Goal: Use online tool/utility: Utilize a website feature to perform a specific function

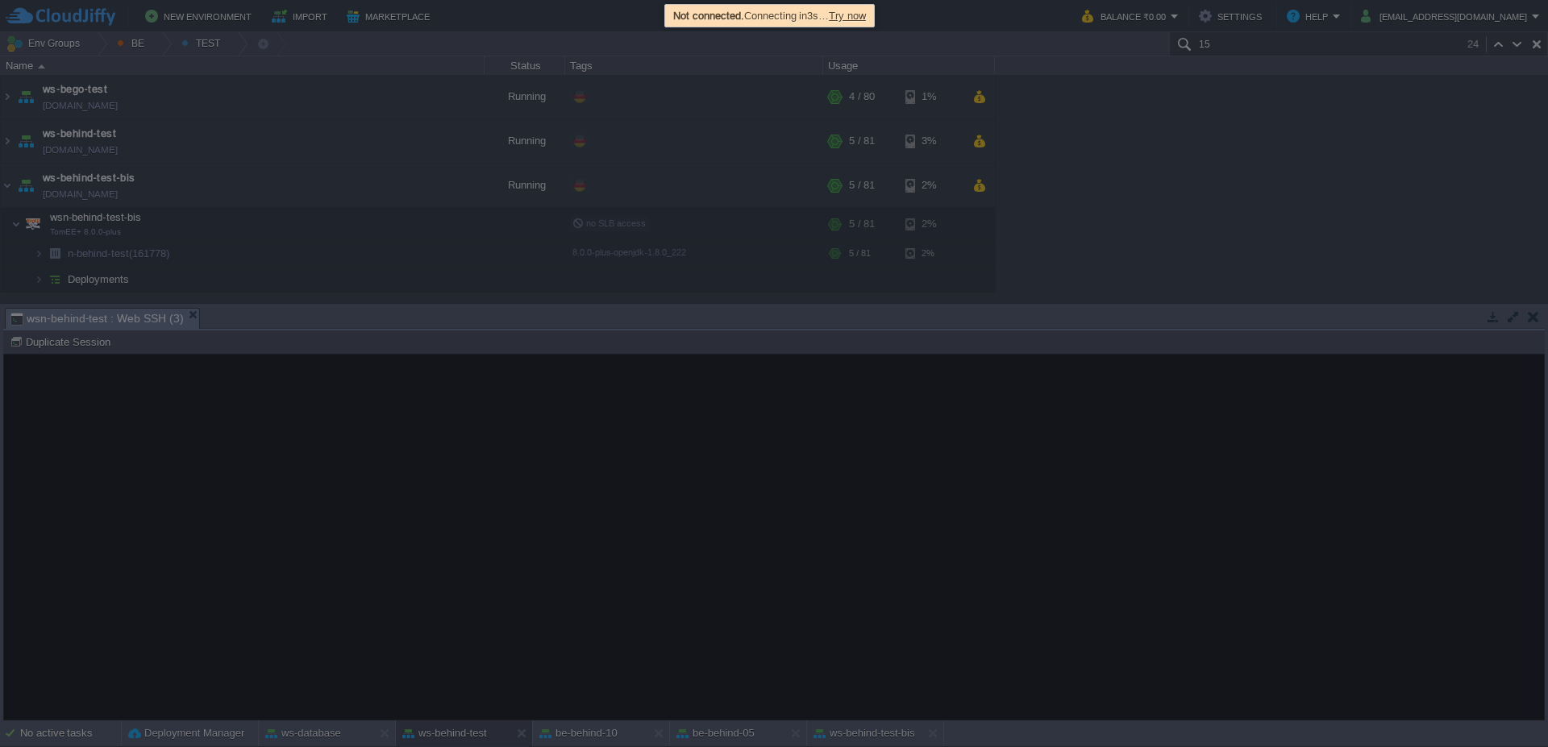
click at [855, 10] on span "Try now" at bounding box center [847, 16] width 37 height 12
click at [860, 17] on span "Try now" at bounding box center [847, 16] width 37 height 12
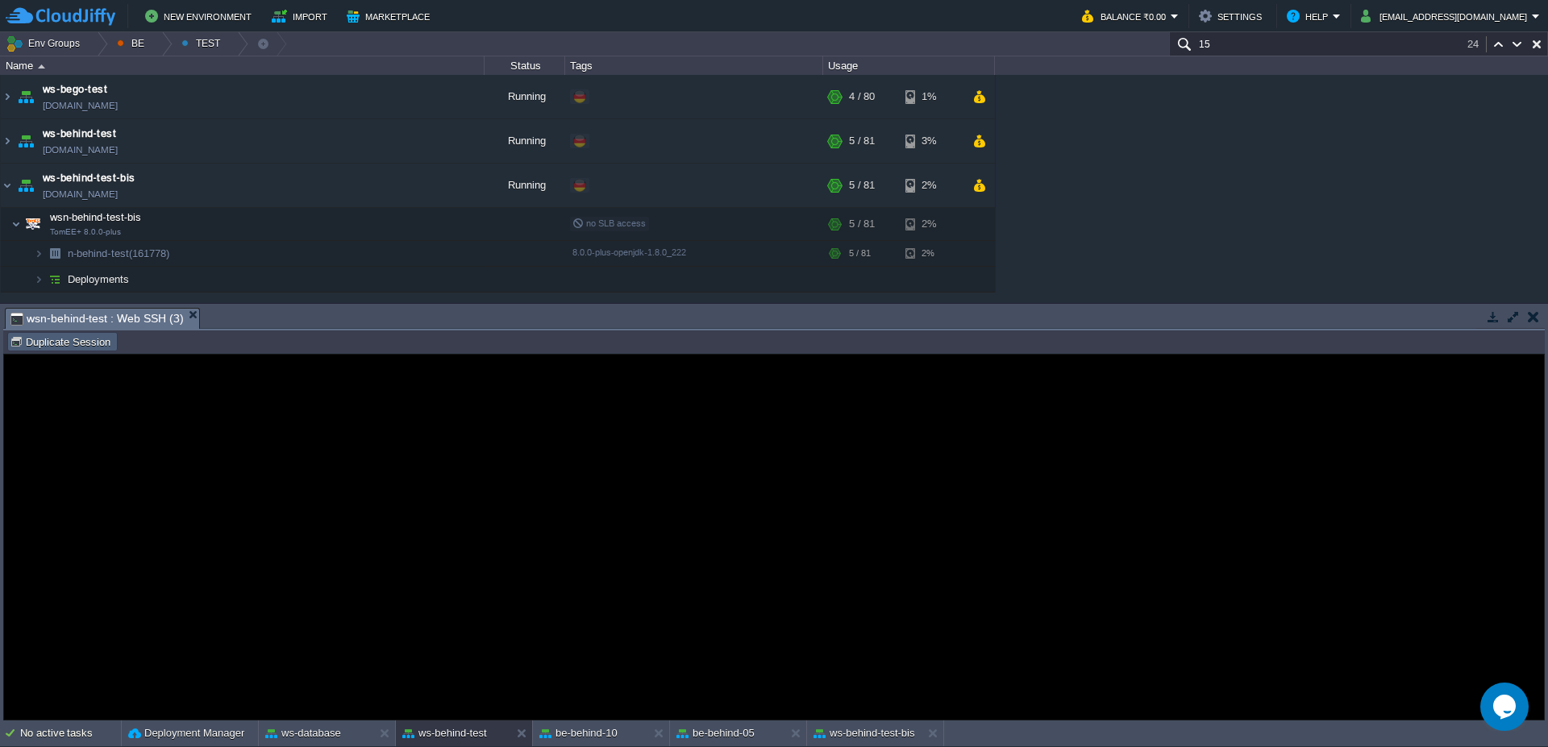
click at [50, 335] on button "Duplicate Session" at bounding box center [63, 342] width 106 height 15
type input "#000000"
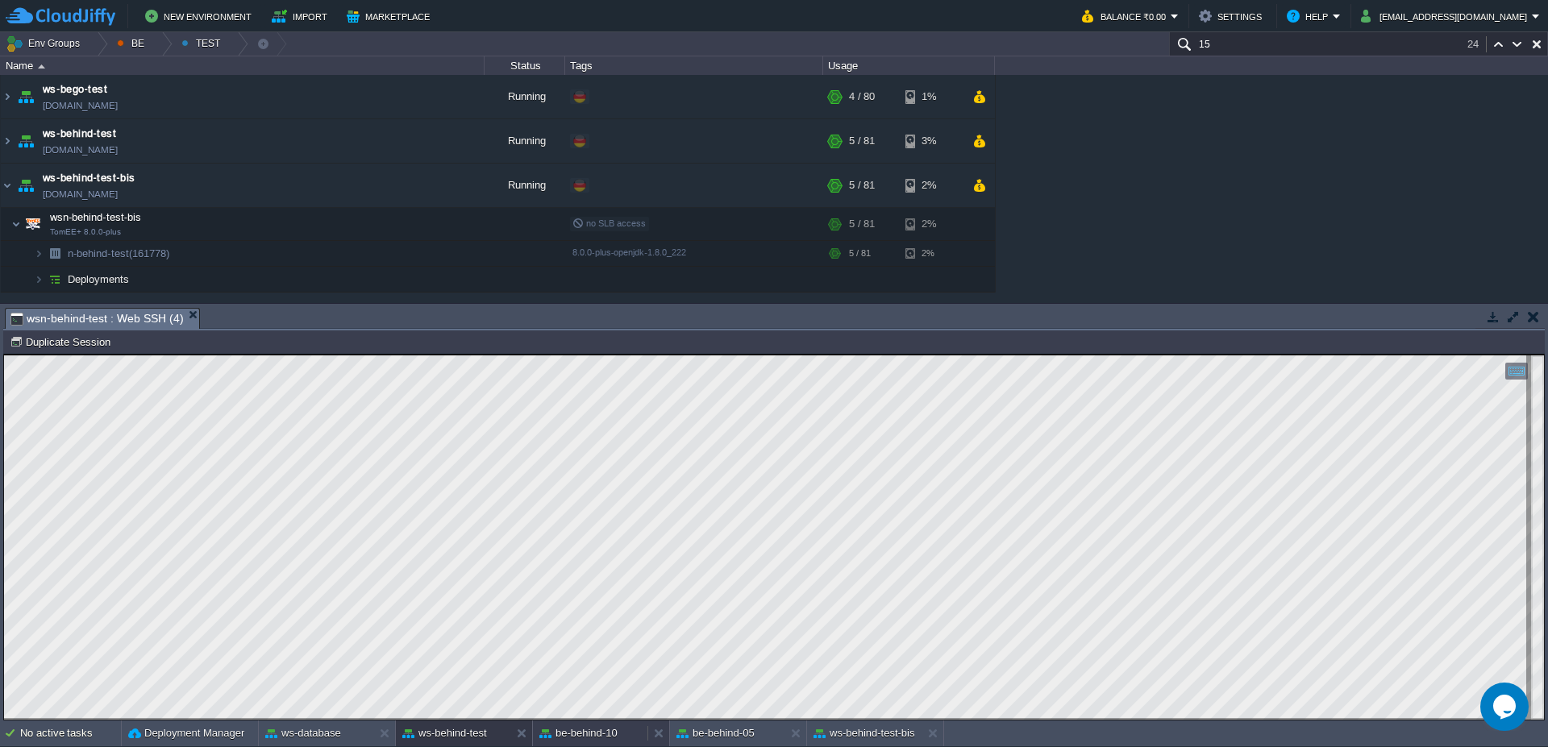
click at [613, 738] on button "be-behind-10" at bounding box center [578, 734] width 78 height 16
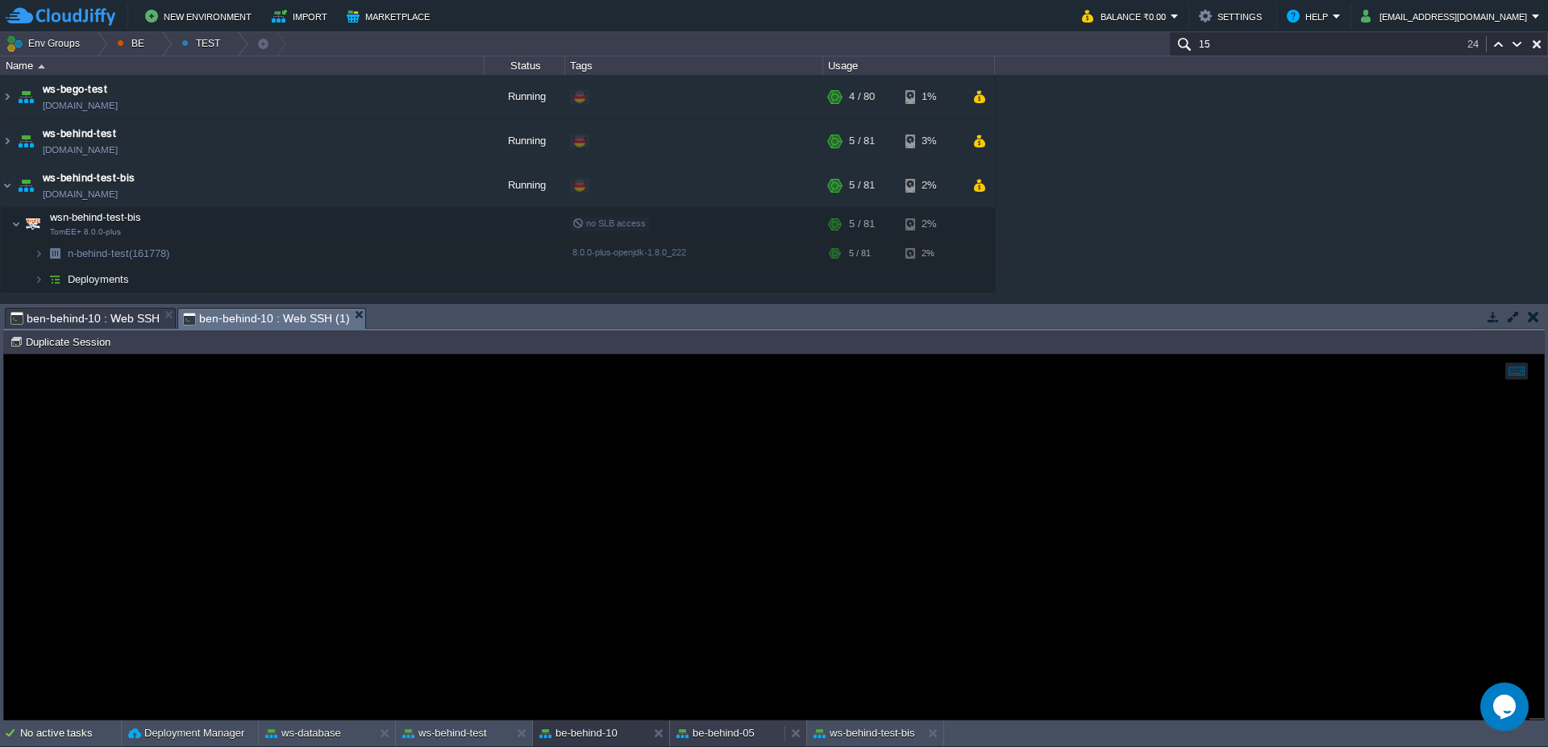
click at [728, 734] on button "be-behind-05" at bounding box center [716, 734] width 78 height 16
click at [98, 346] on button "Duplicate Session" at bounding box center [63, 342] width 106 height 15
type input "#000000"
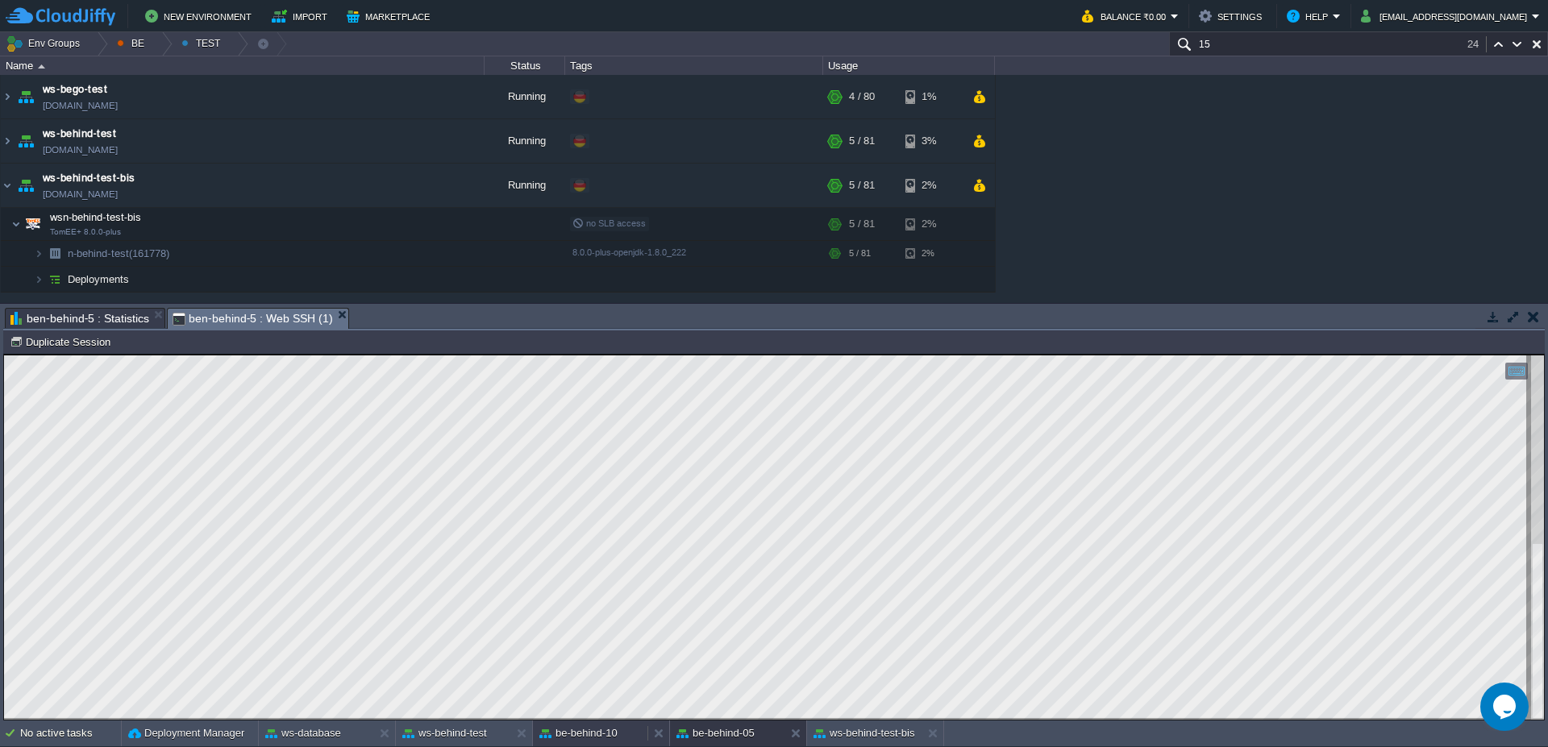
click at [601, 739] on button "be-behind-10" at bounding box center [578, 734] width 78 height 16
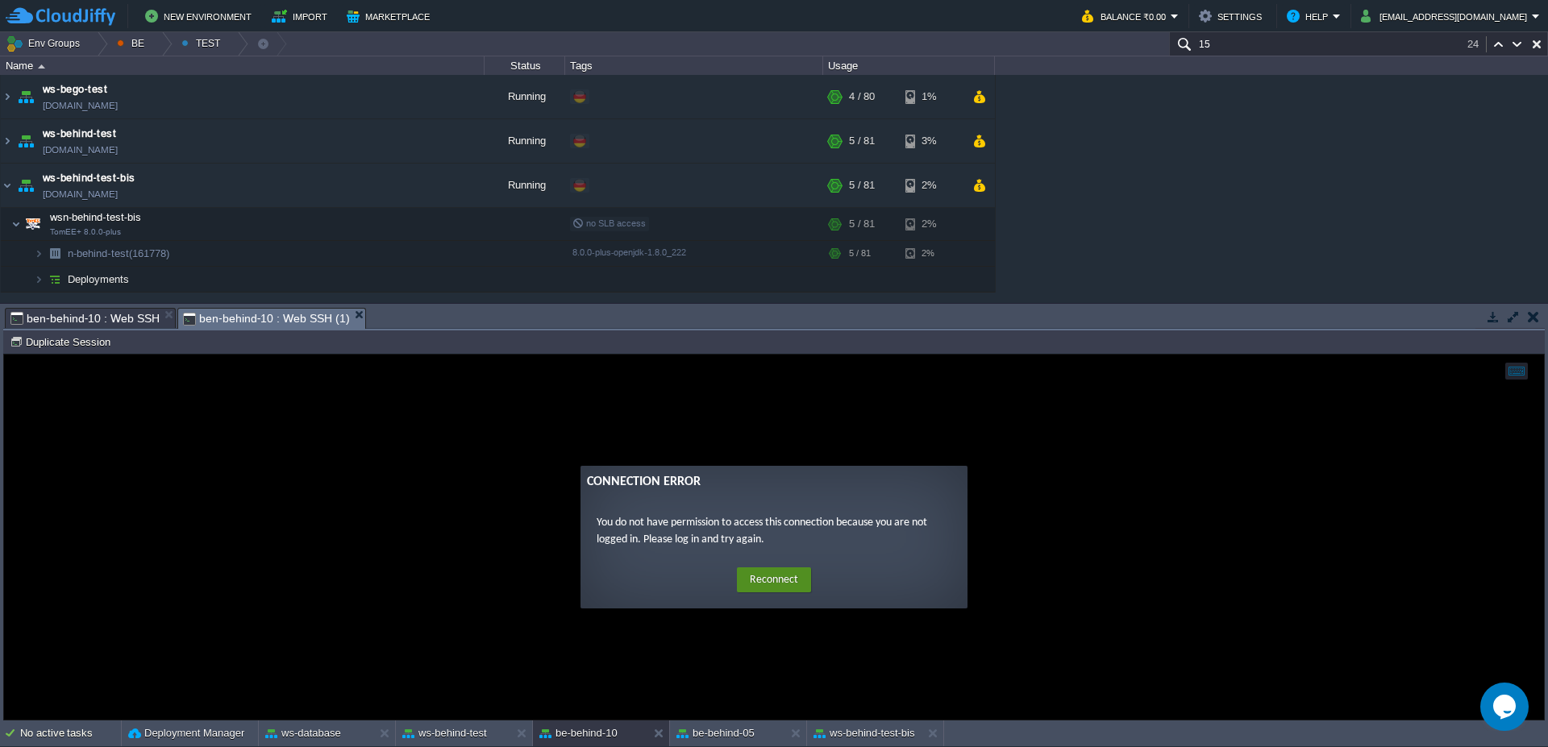
click at [768, 584] on button "Reconnect" at bounding box center [774, 581] width 74 height 26
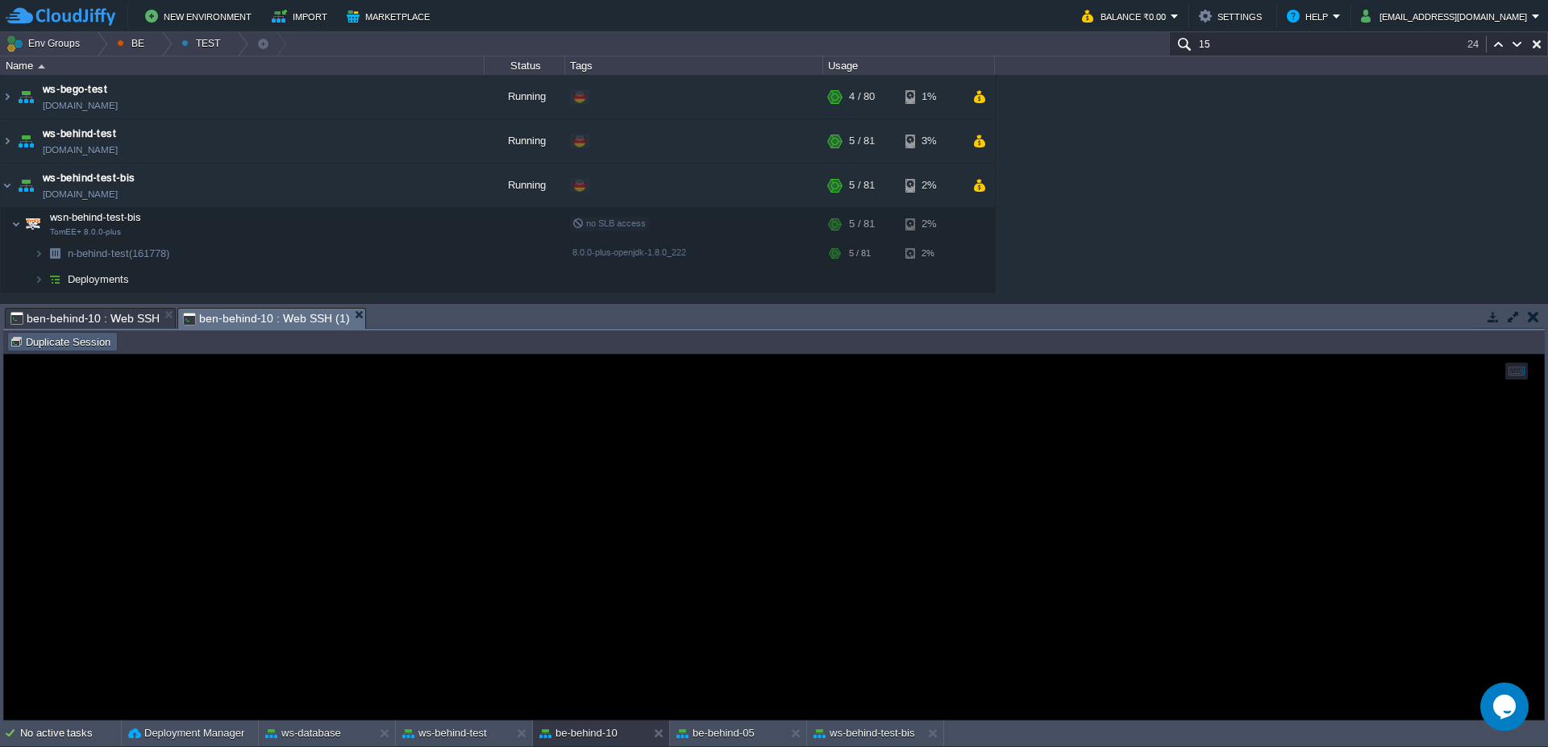
click at [82, 348] on button "Duplicate Session" at bounding box center [63, 342] width 106 height 15
type input "#000000"
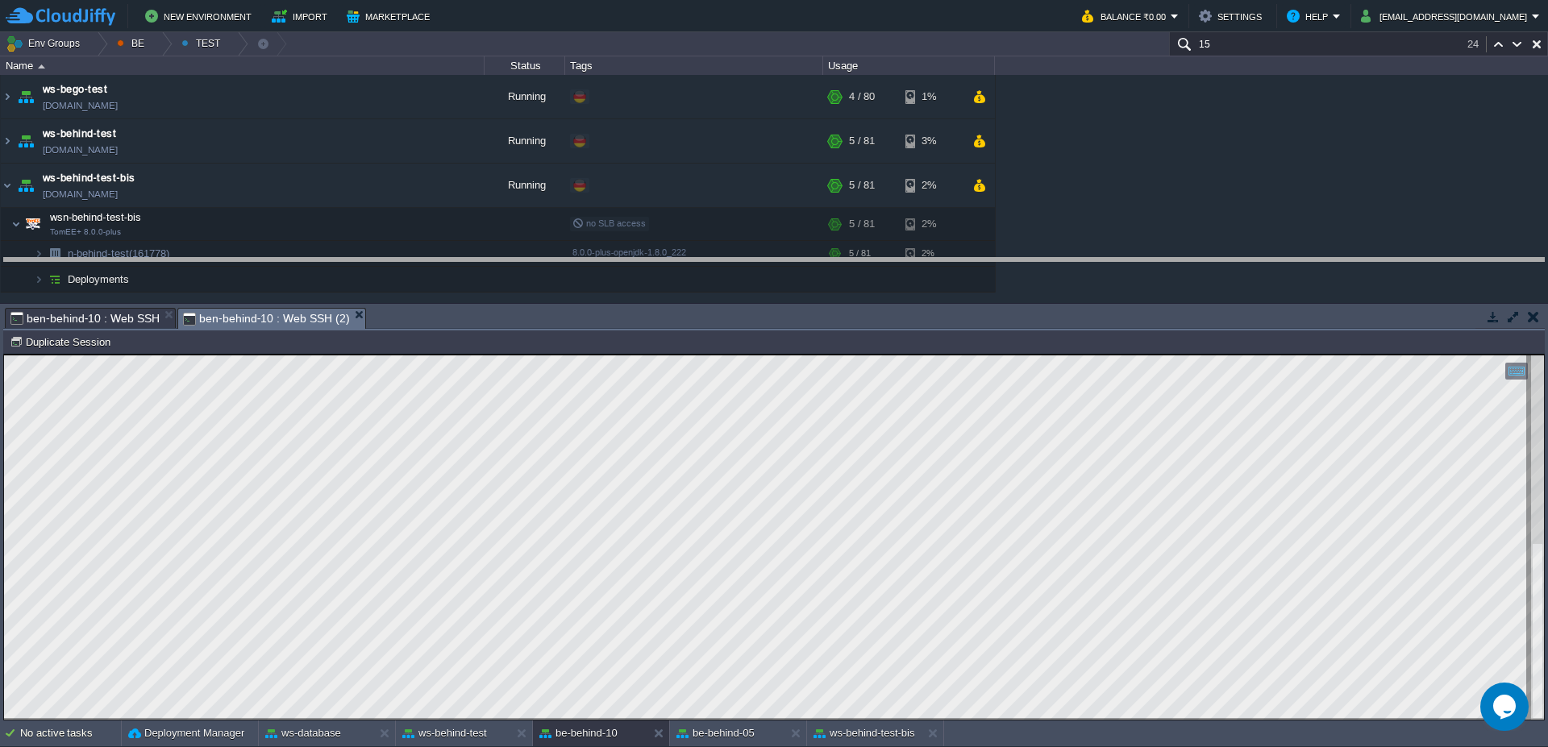
drag, startPoint x: 642, startPoint y: 322, endPoint x: 654, endPoint y: 268, distance: 55.4
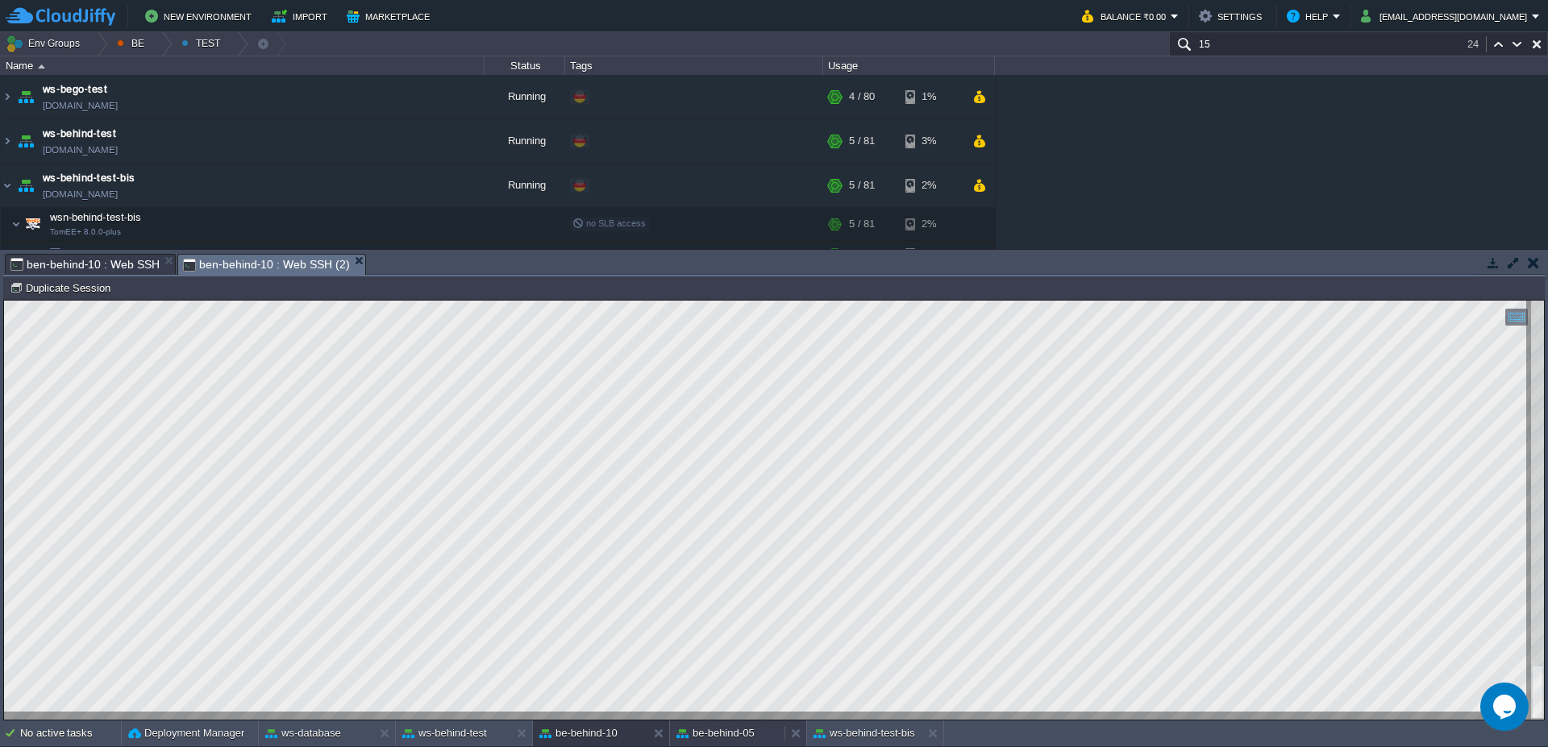
click at [731, 736] on button "be-behind-05" at bounding box center [716, 734] width 78 height 16
click at [164, 48] on div at bounding box center [162, 43] width 22 height 23
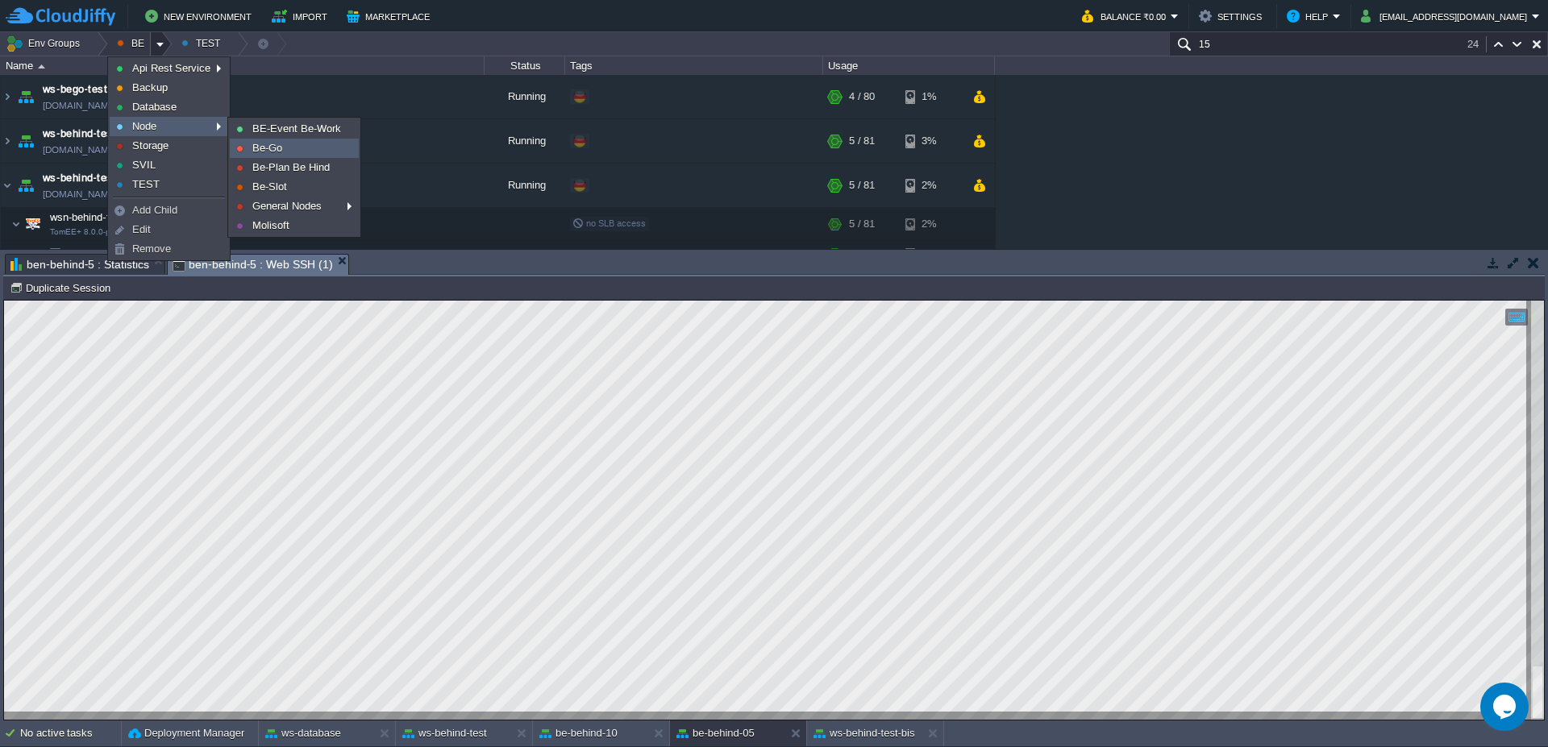
click at [264, 152] on span "Be-Go" at bounding box center [267, 148] width 30 height 12
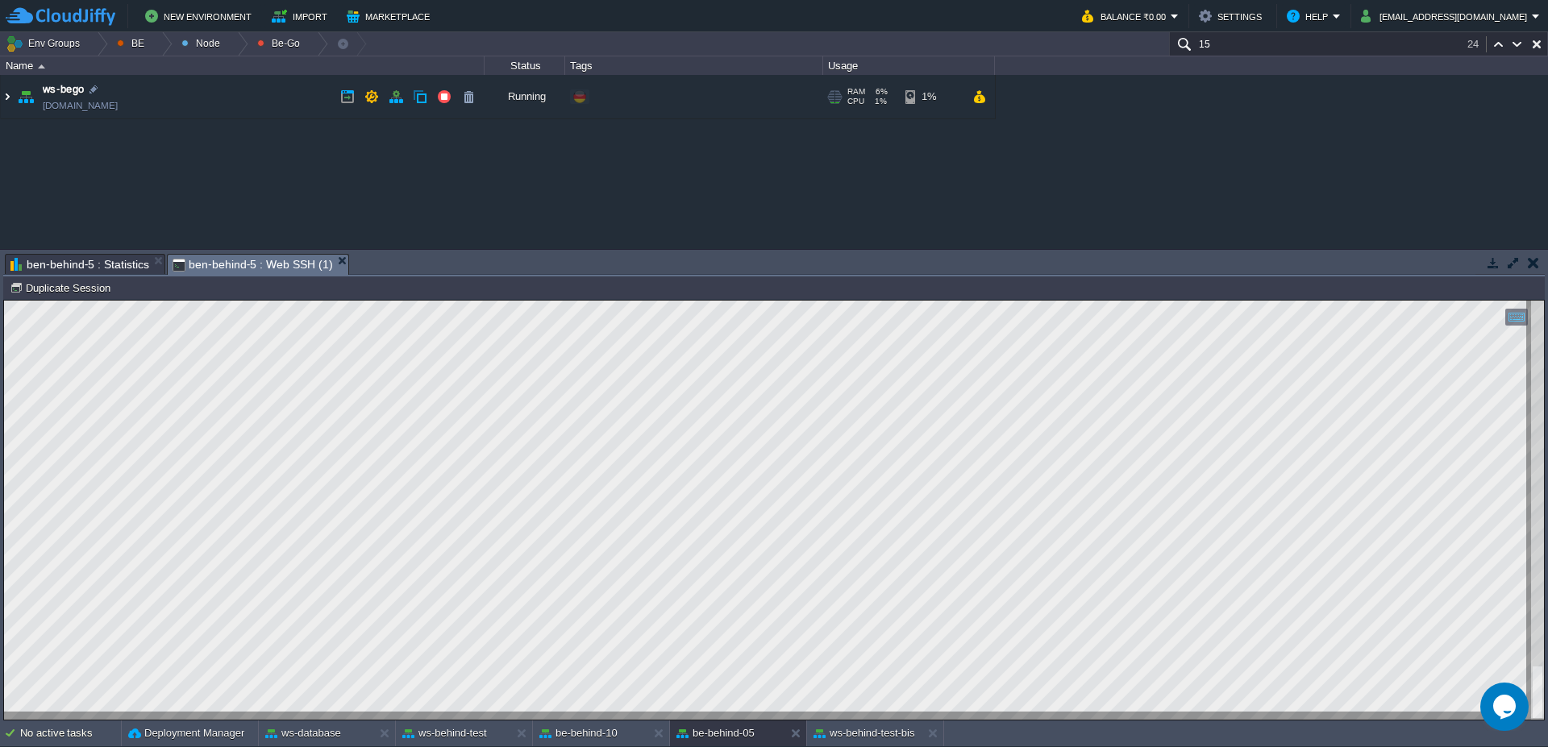
click at [1, 102] on img at bounding box center [7, 97] width 13 height 44
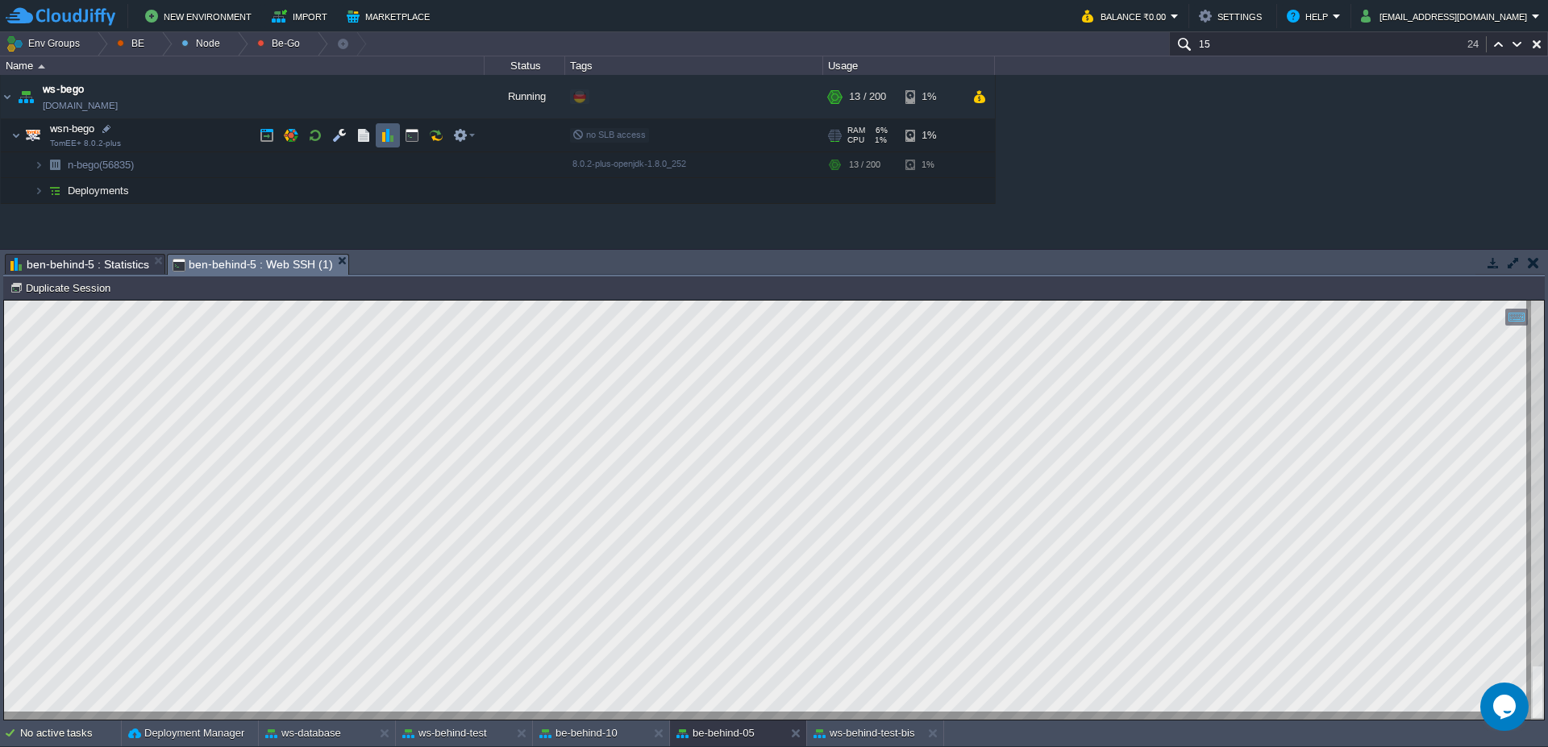
click at [382, 135] on button "button" at bounding box center [388, 135] width 15 height 15
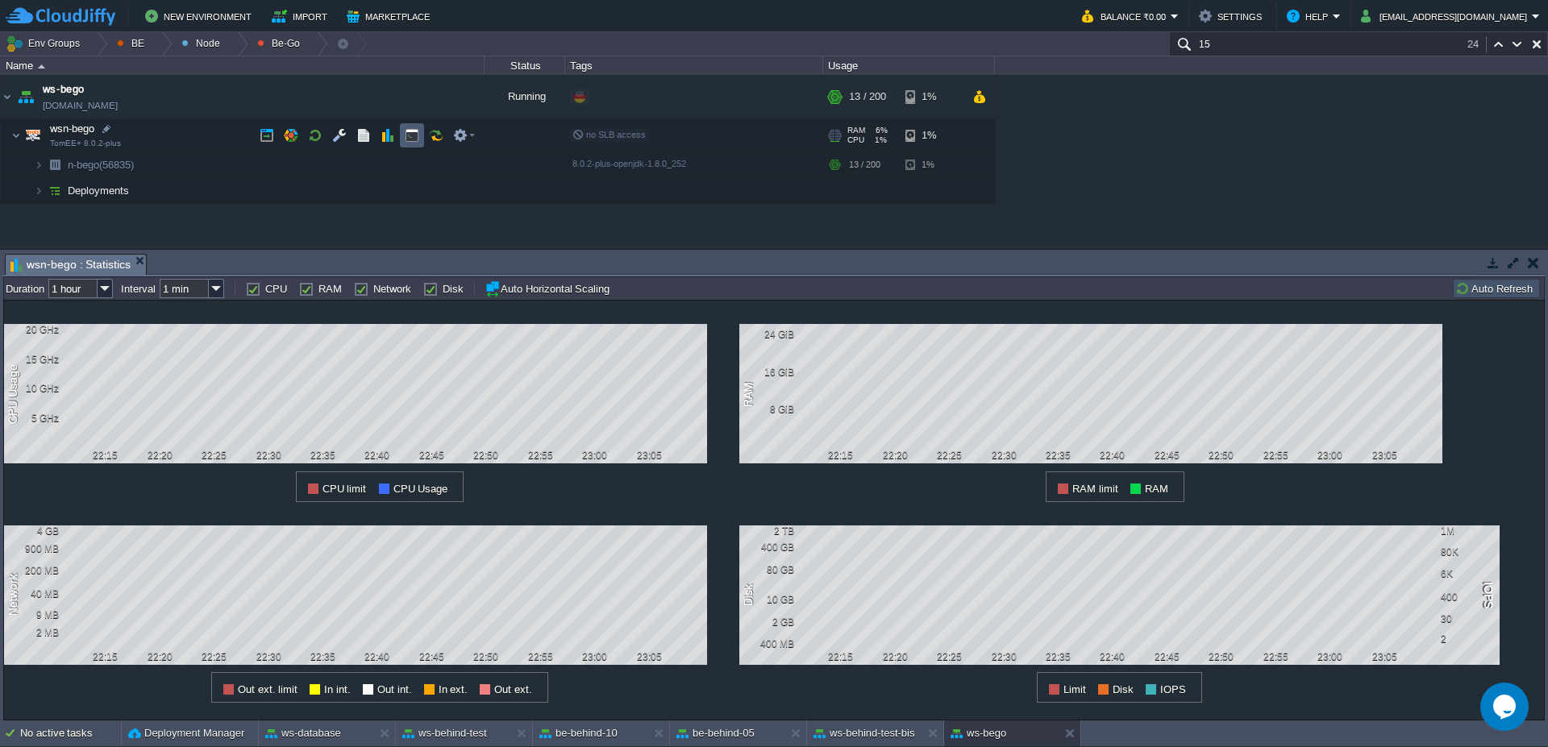
click at [411, 141] on button "button" at bounding box center [412, 135] width 15 height 15
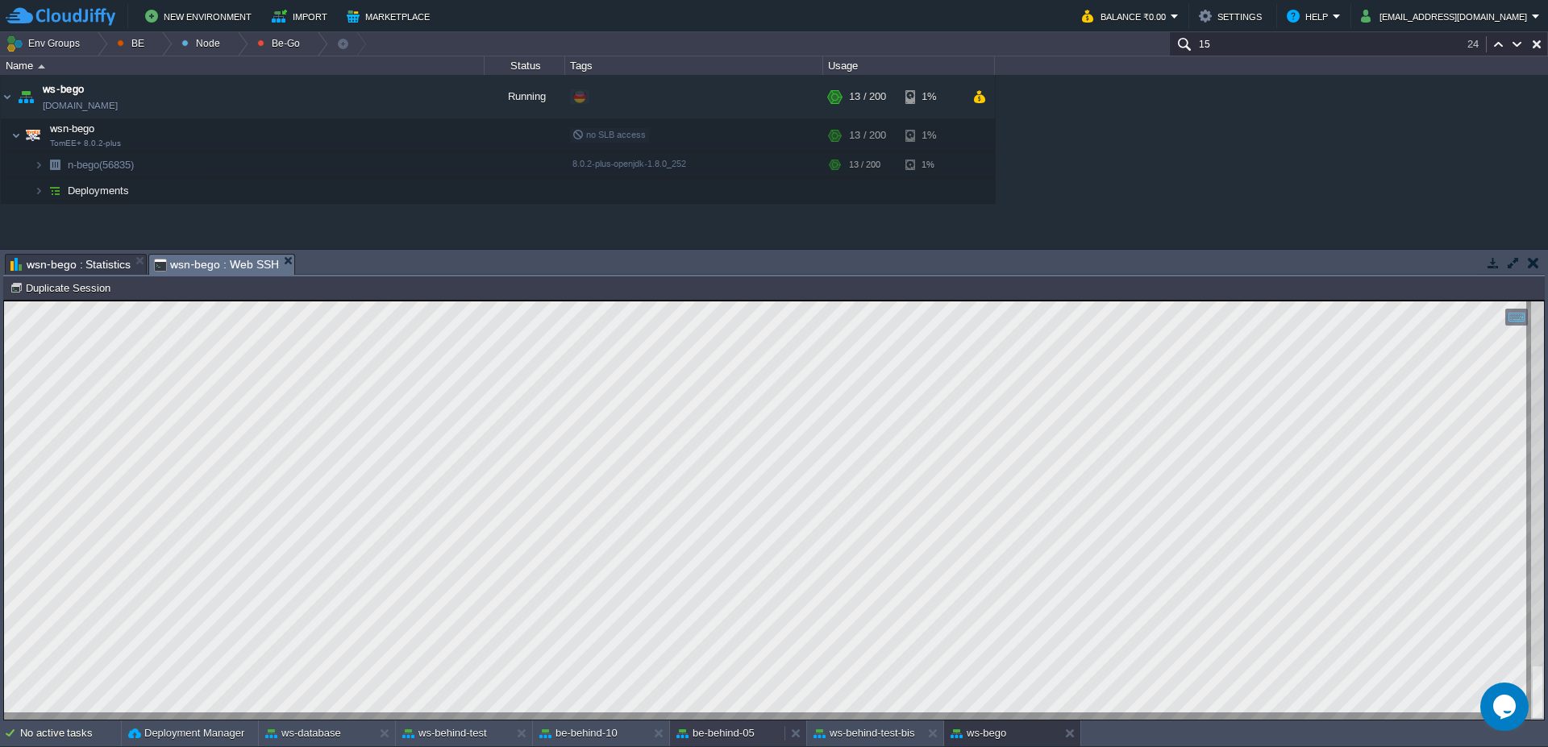
click at [738, 733] on button "be-behind-05" at bounding box center [716, 734] width 78 height 16
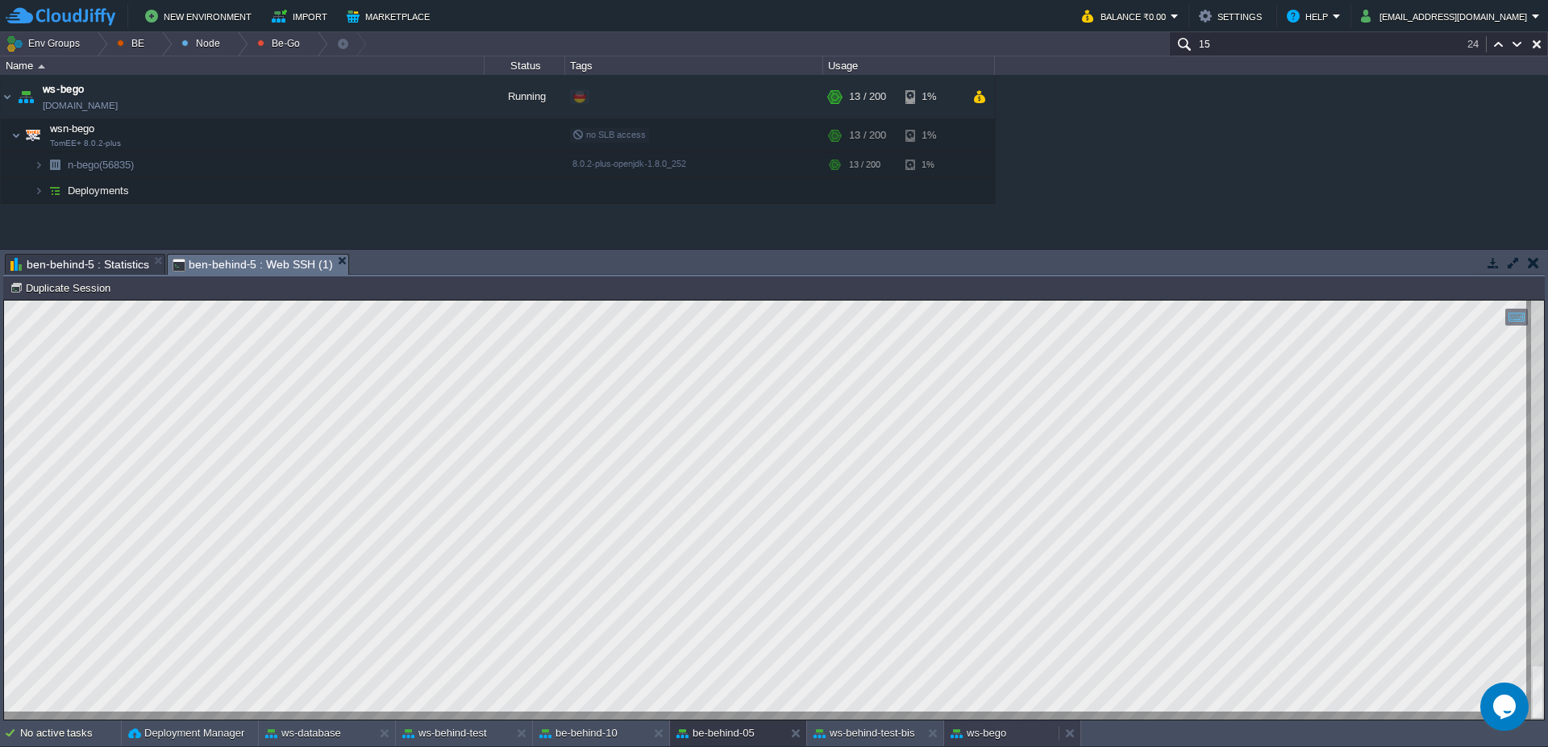
click at [1002, 739] on button "ws-bego" at bounding box center [979, 734] width 56 height 16
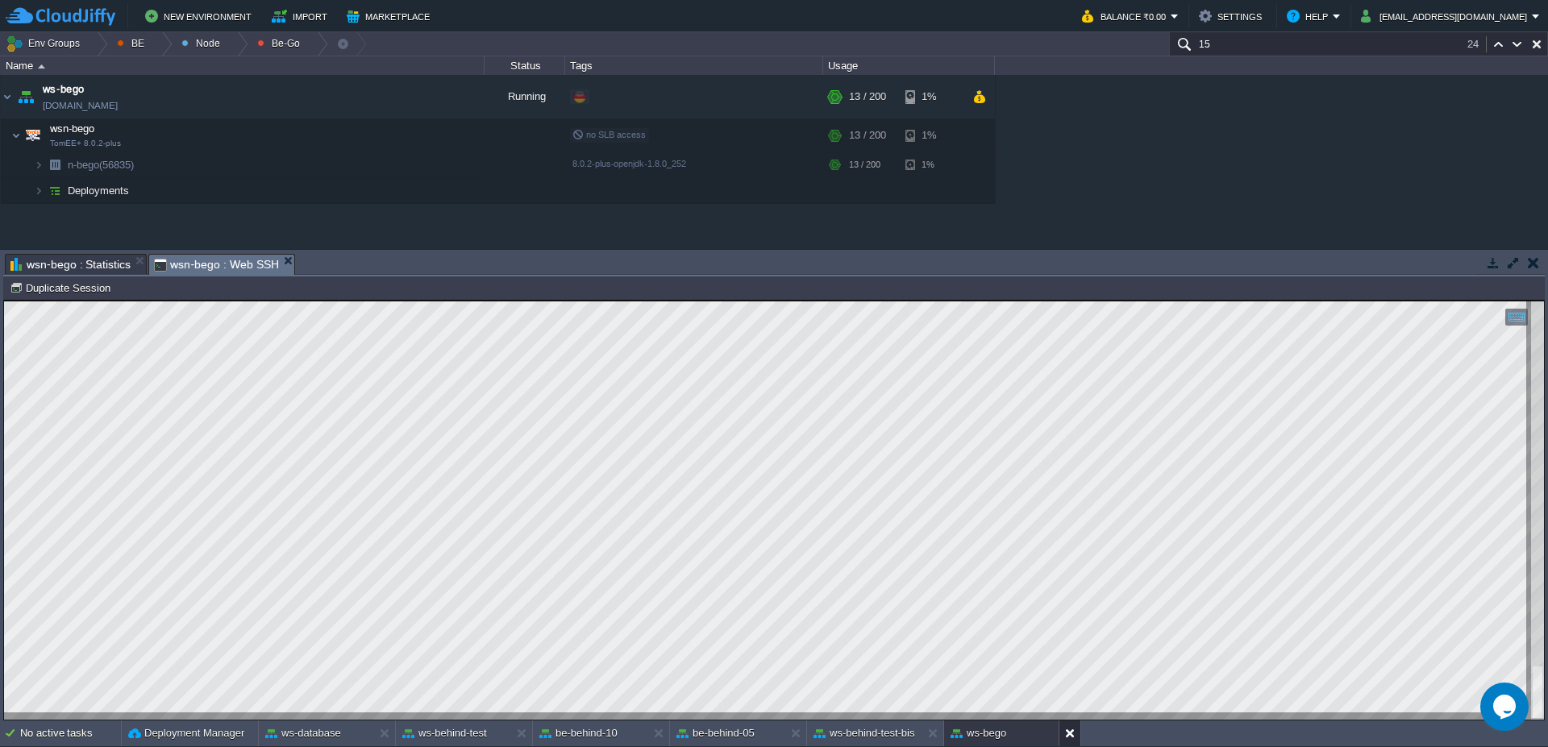
click at [1070, 737] on button at bounding box center [1073, 734] width 16 height 16
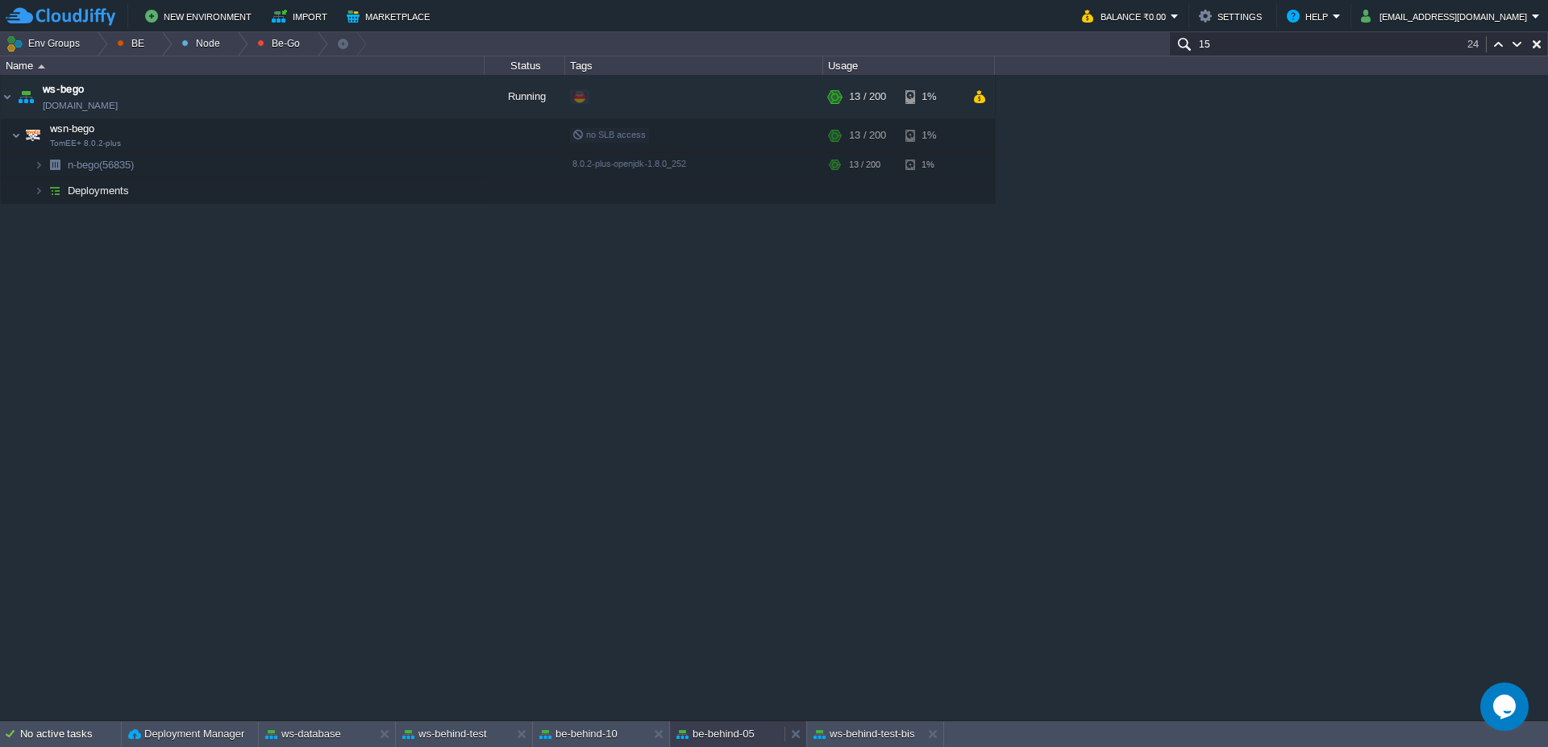
click at [705, 729] on button "be-behind-05" at bounding box center [716, 735] width 78 height 16
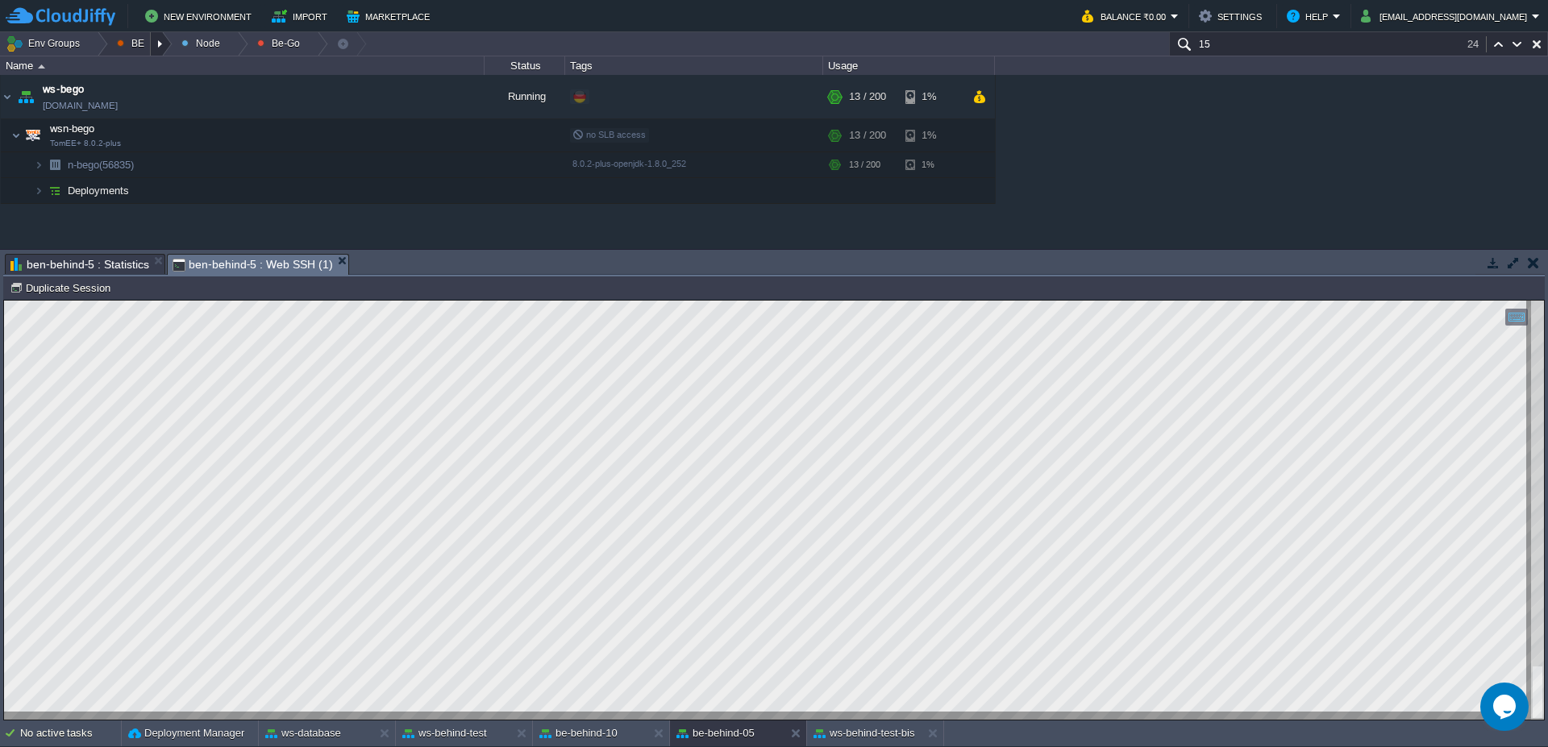
click at [166, 42] on div at bounding box center [162, 43] width 22 height 23
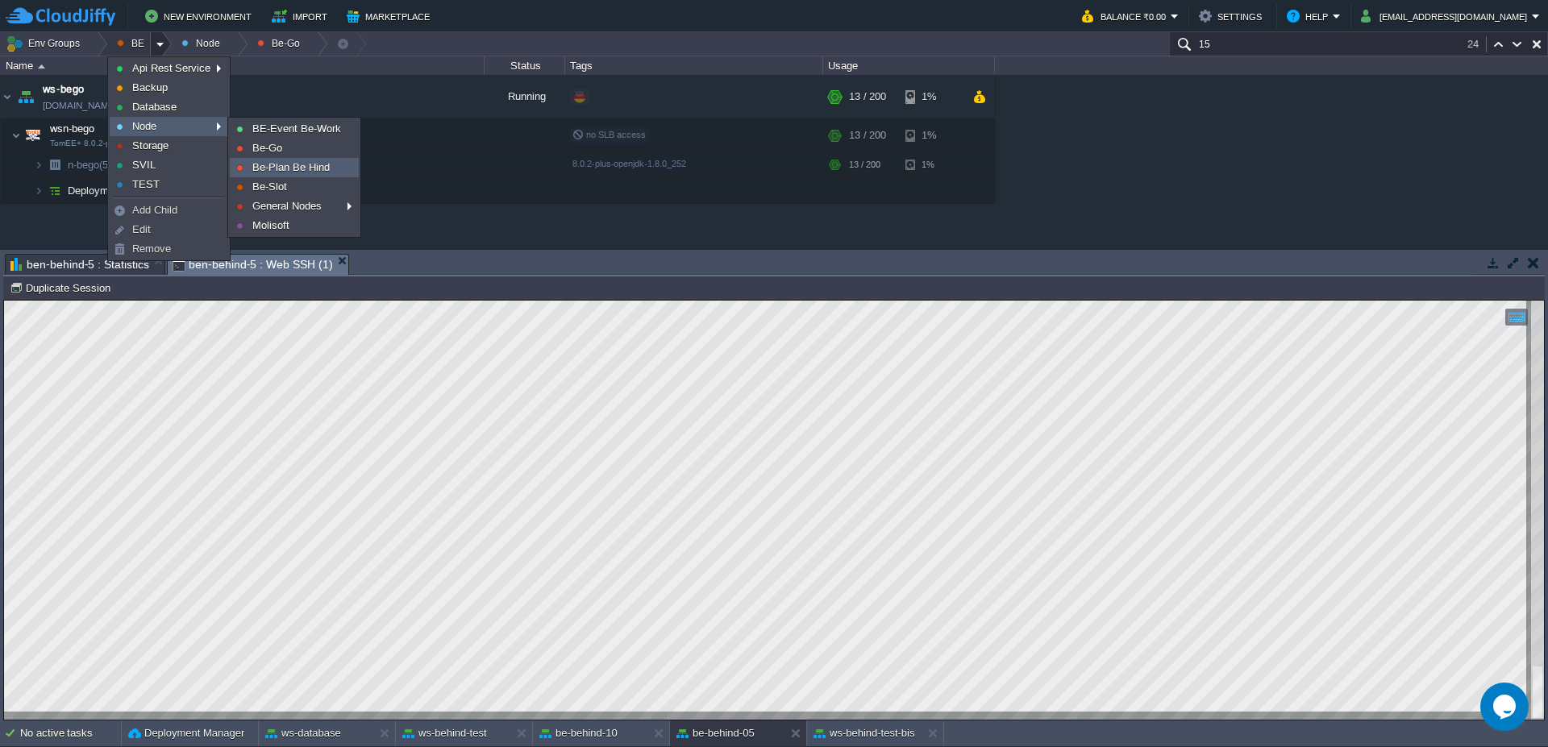
click at [284, 166] on span "Be-Plan Be Hind" at bounding box center [290, 167] width 77 height 12
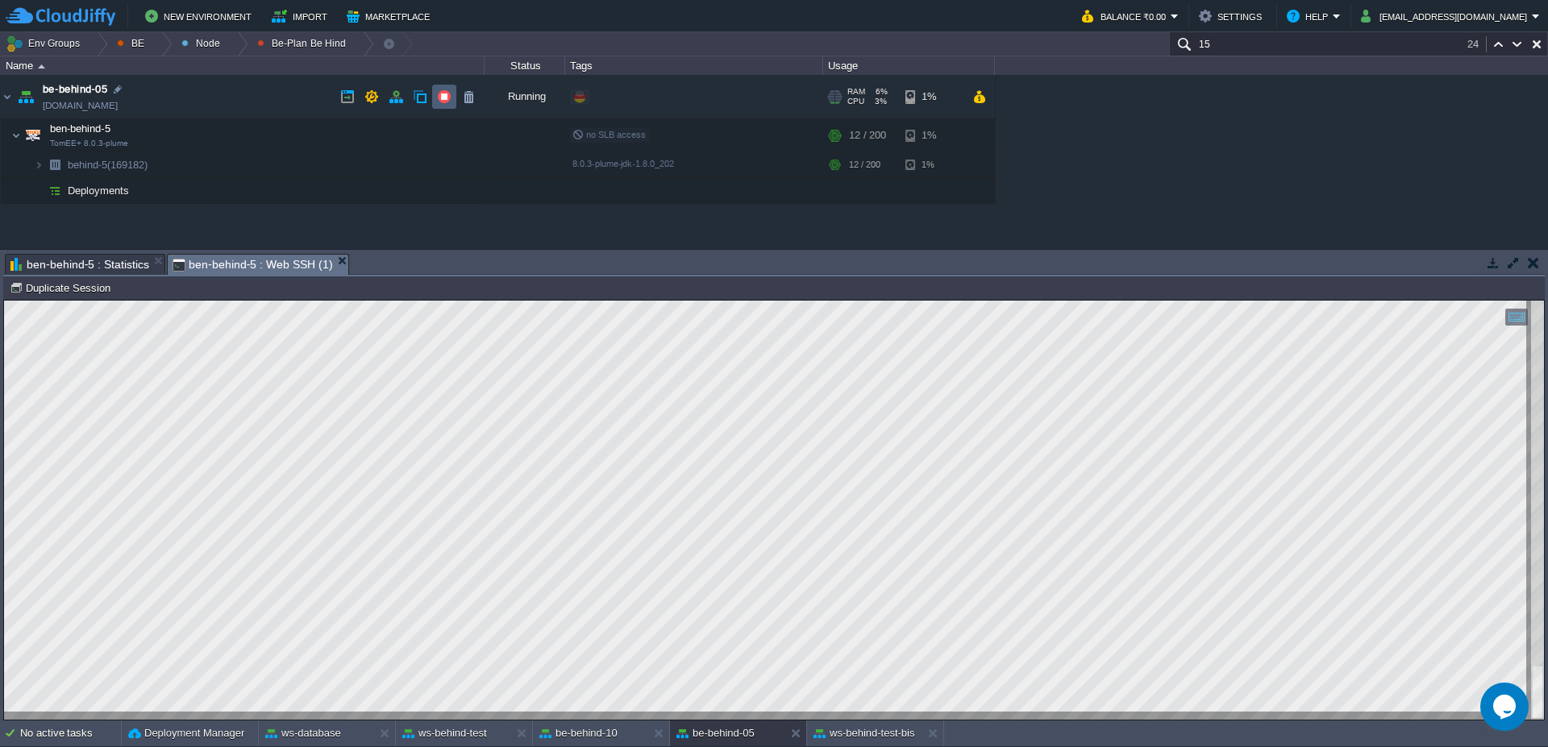
click at [437, 99] on button "button" at bounding box center [444, 97] width 15 height 15
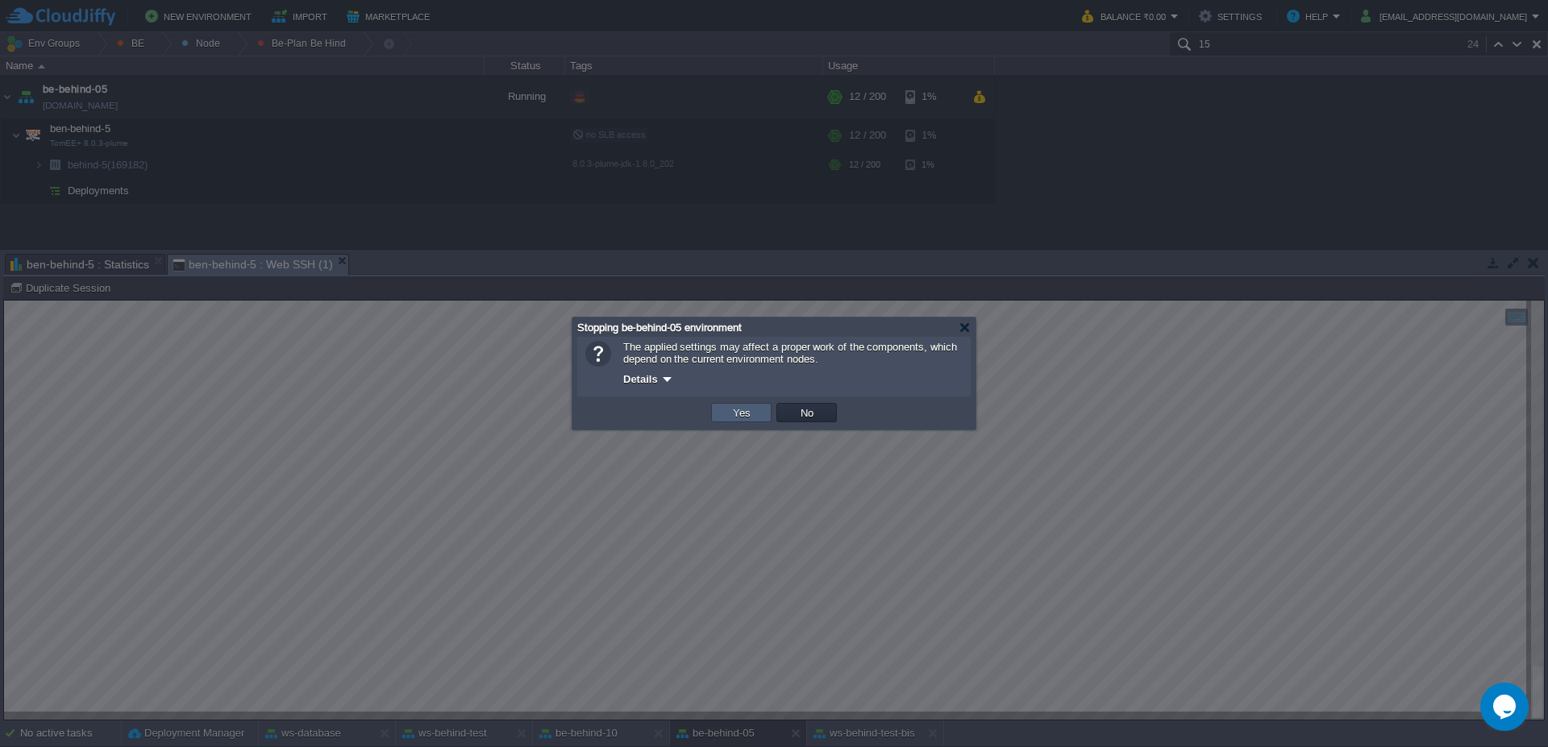
click at [747, 414] on button "Yes" at bounding box center [741, 413] width 27 height 15
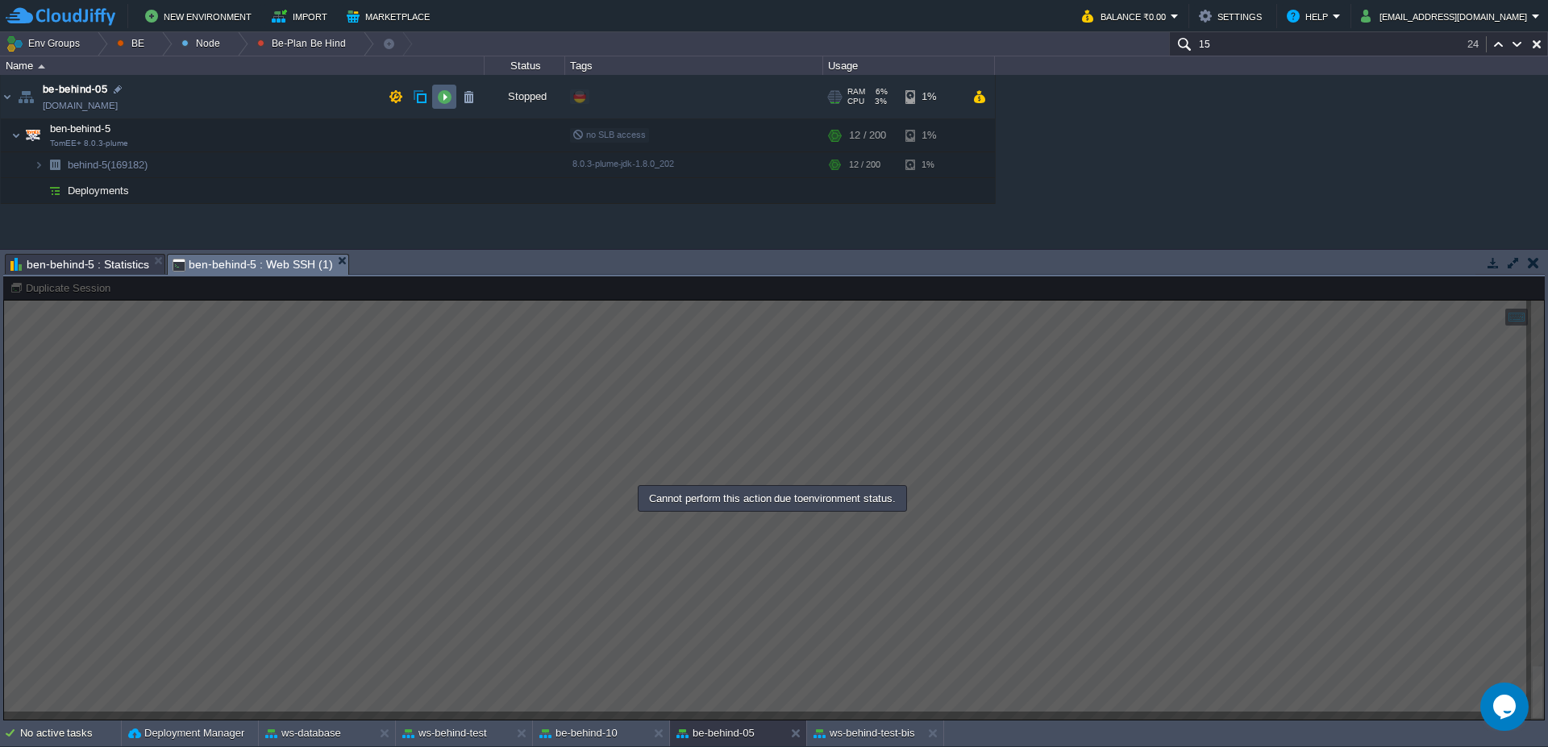
click at [438, 95] on button "button" at bounding box center [444, 97] width 15 height 15
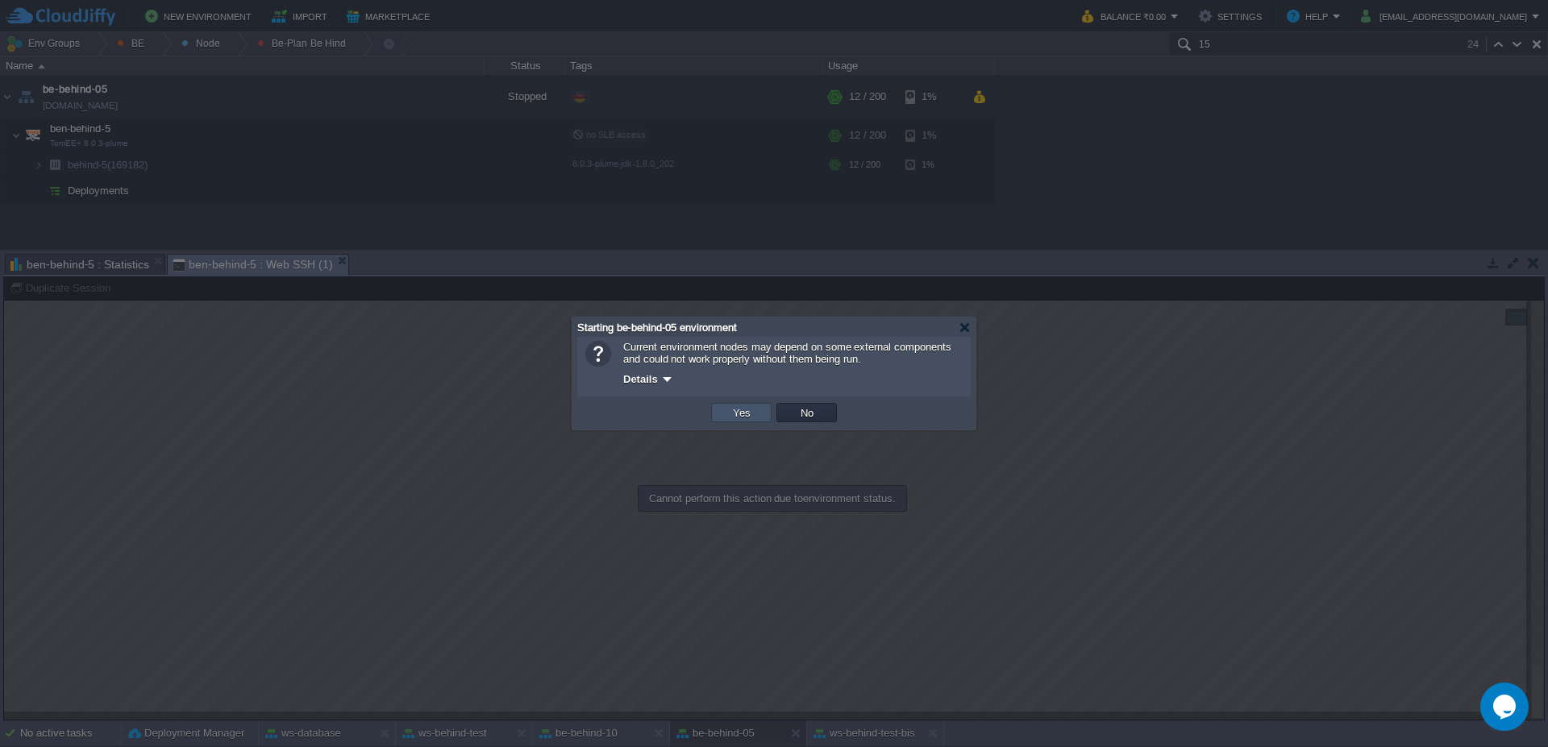
click at [747, 418] on button "Yes" at bounding box center [741, 413] width 27 height 15
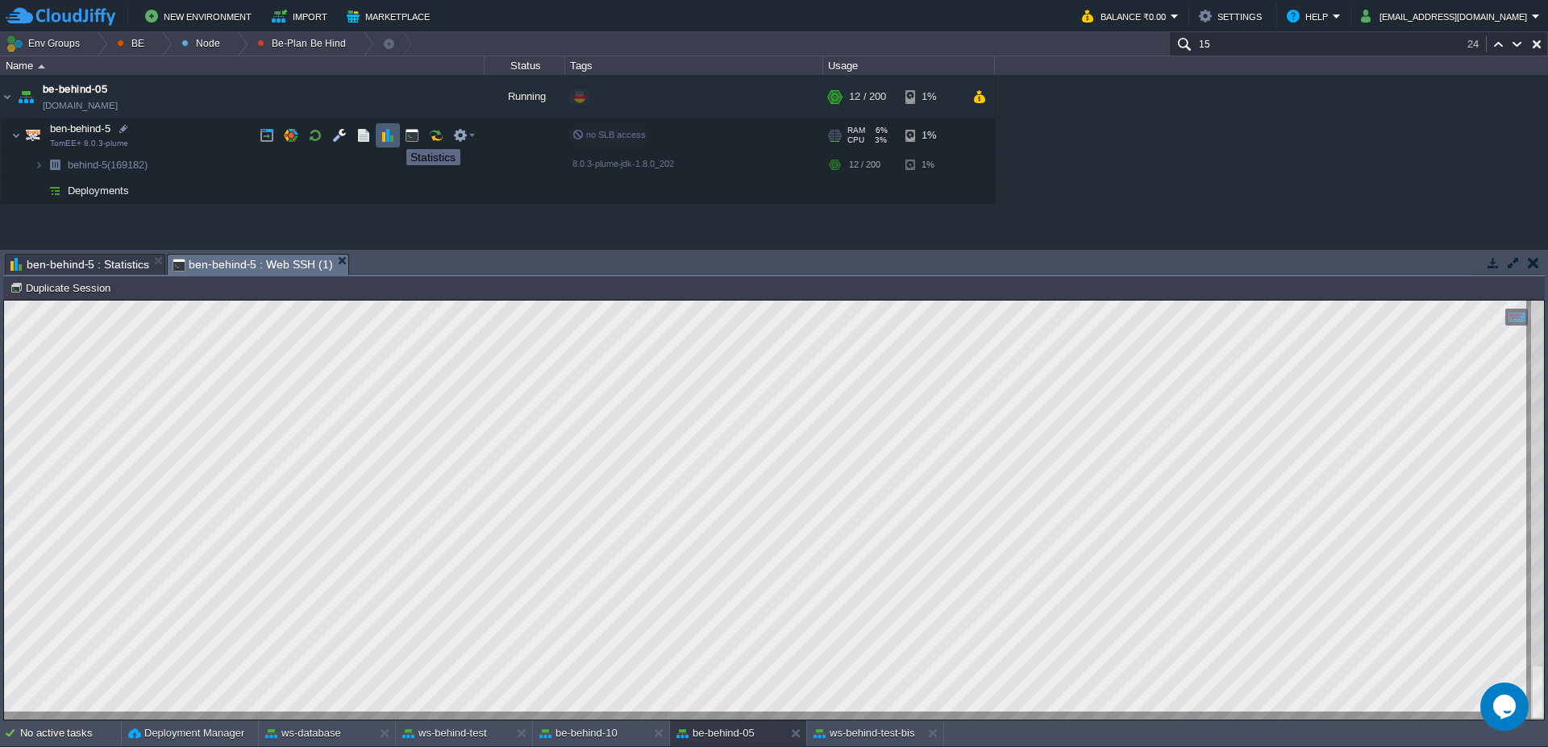
click at [385, 136] on button "button" at bounding box center [388, 135] width 15 height 15
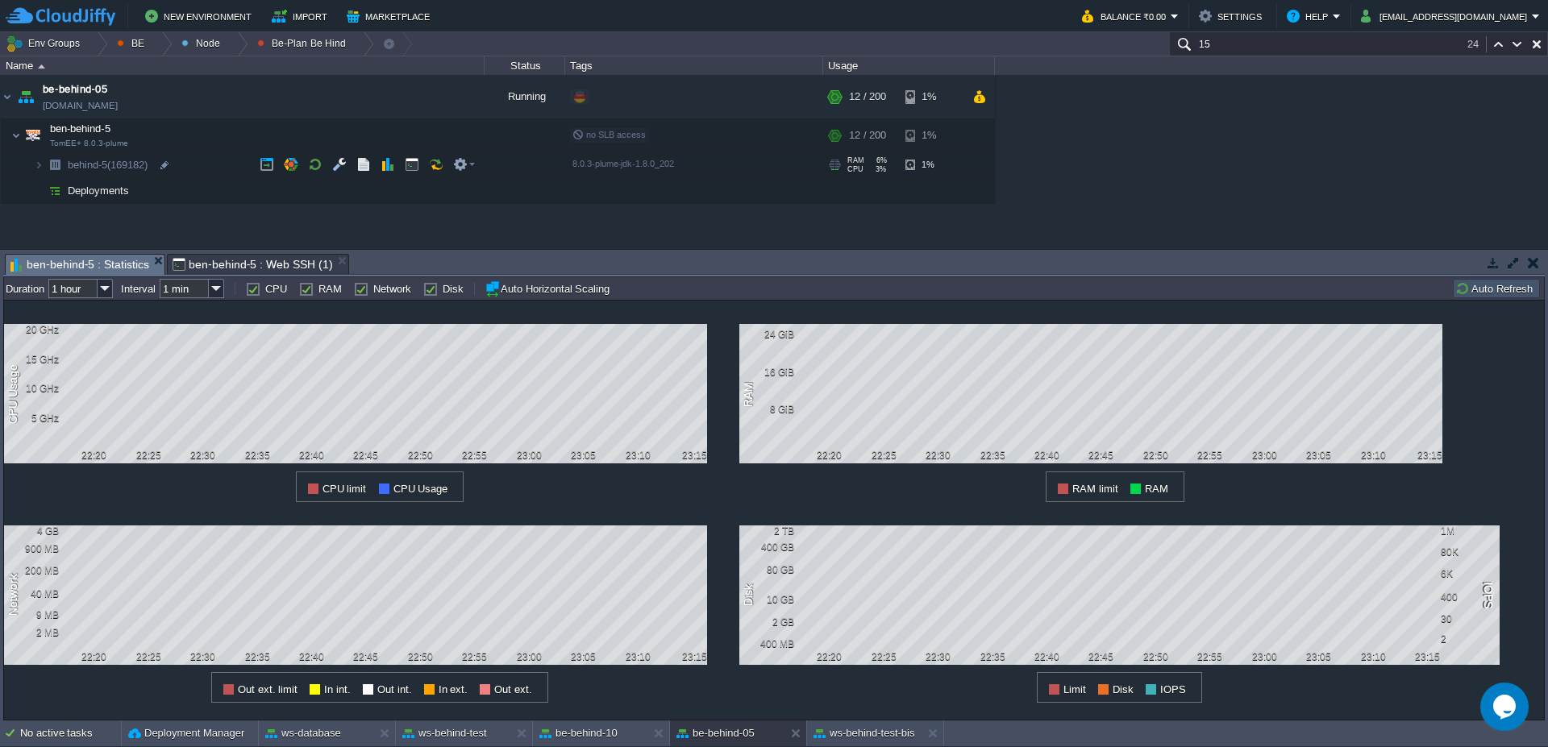
click at [1498, 290] on button "Auto Refresh" at bounding box center [1496, 288] width 82 height 15
click at [244, 273] on span "ben-behind-5 : Web SSH (1)" at bounding box center [253, 264] width 160 height 19
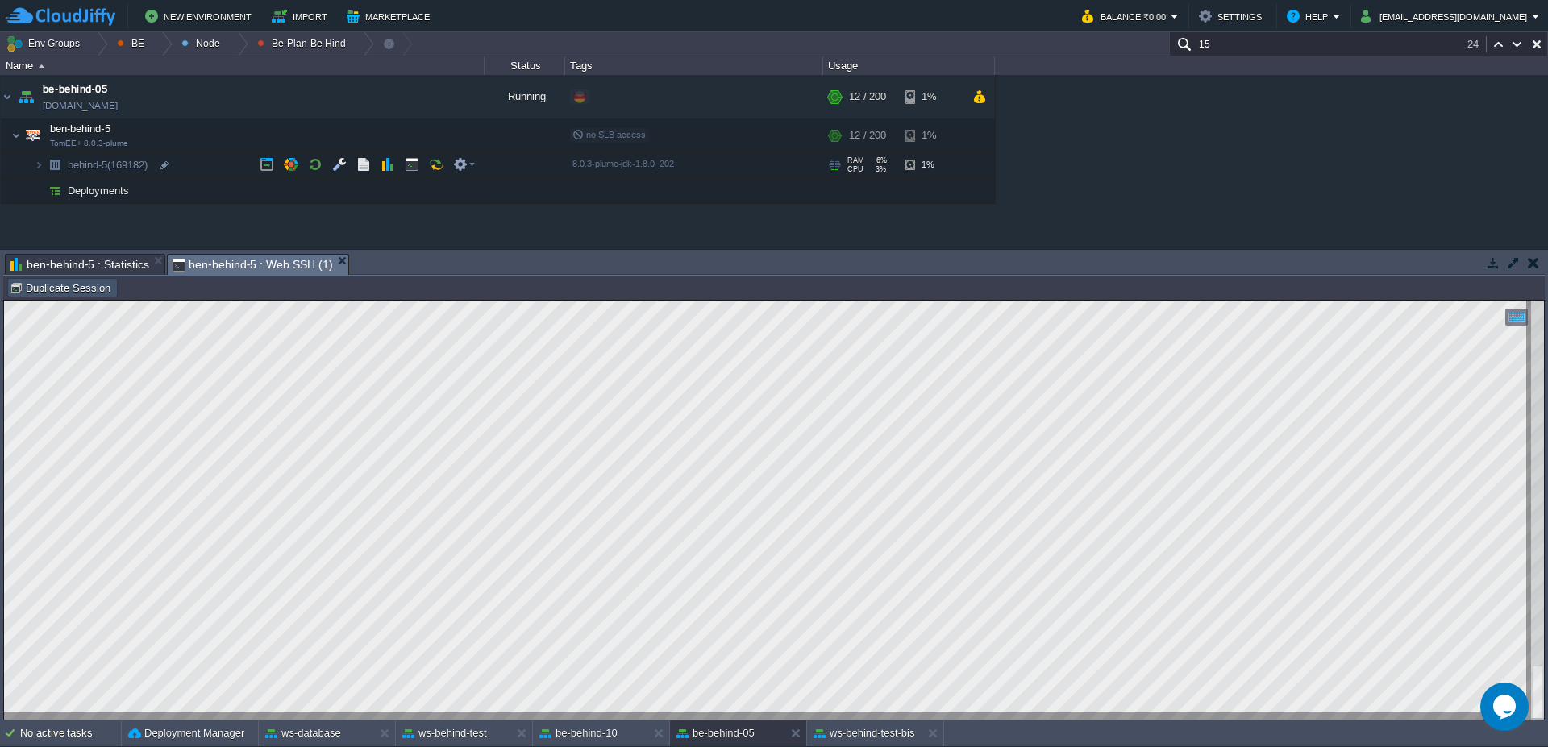
click at [66, 289] on button "Duplicate Session" at bounding box center [63, 288] width 106 height 15
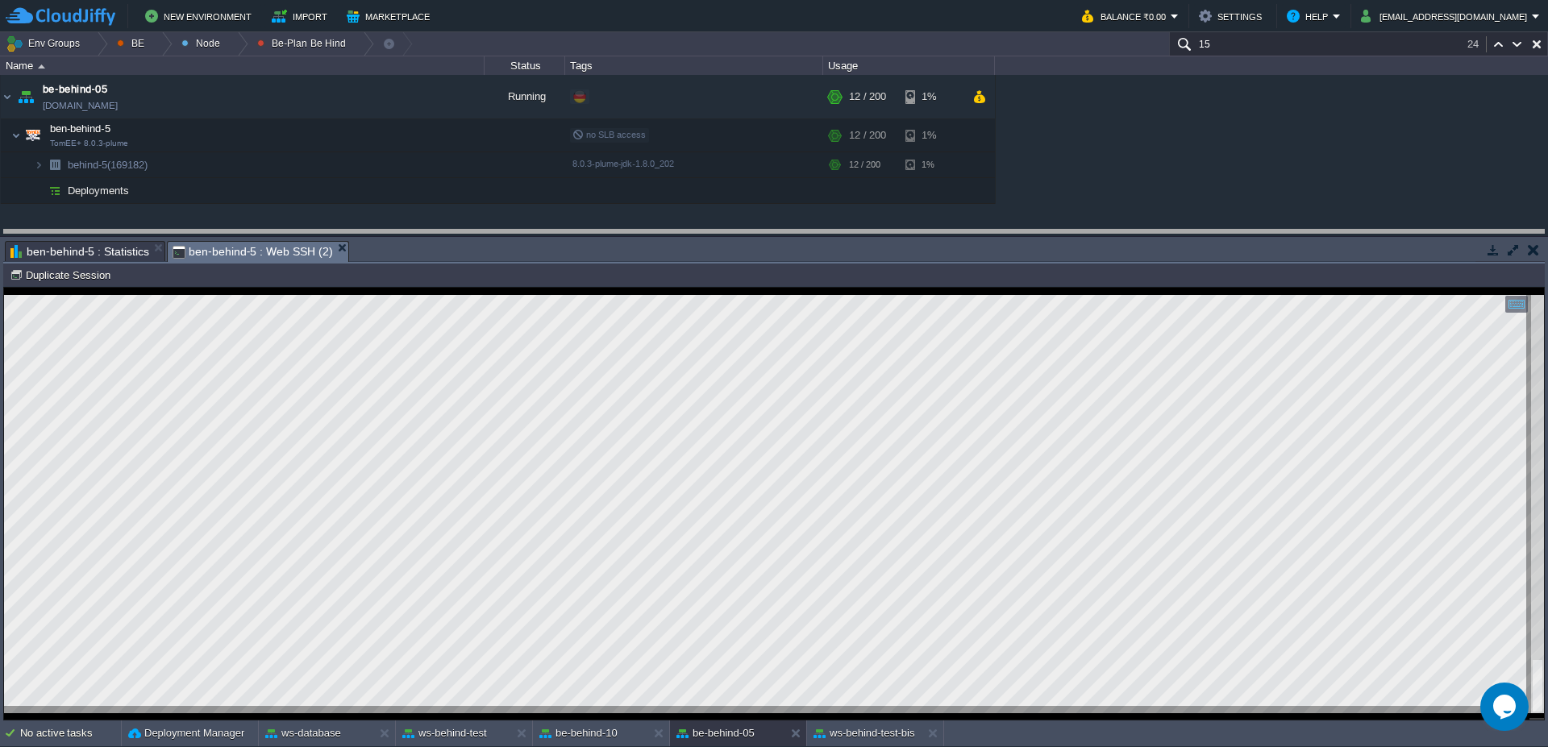
drag, startPoint x: 793, startPoint y: 269, endPoint x: 787, endPoint y: 256, distance: 13.3
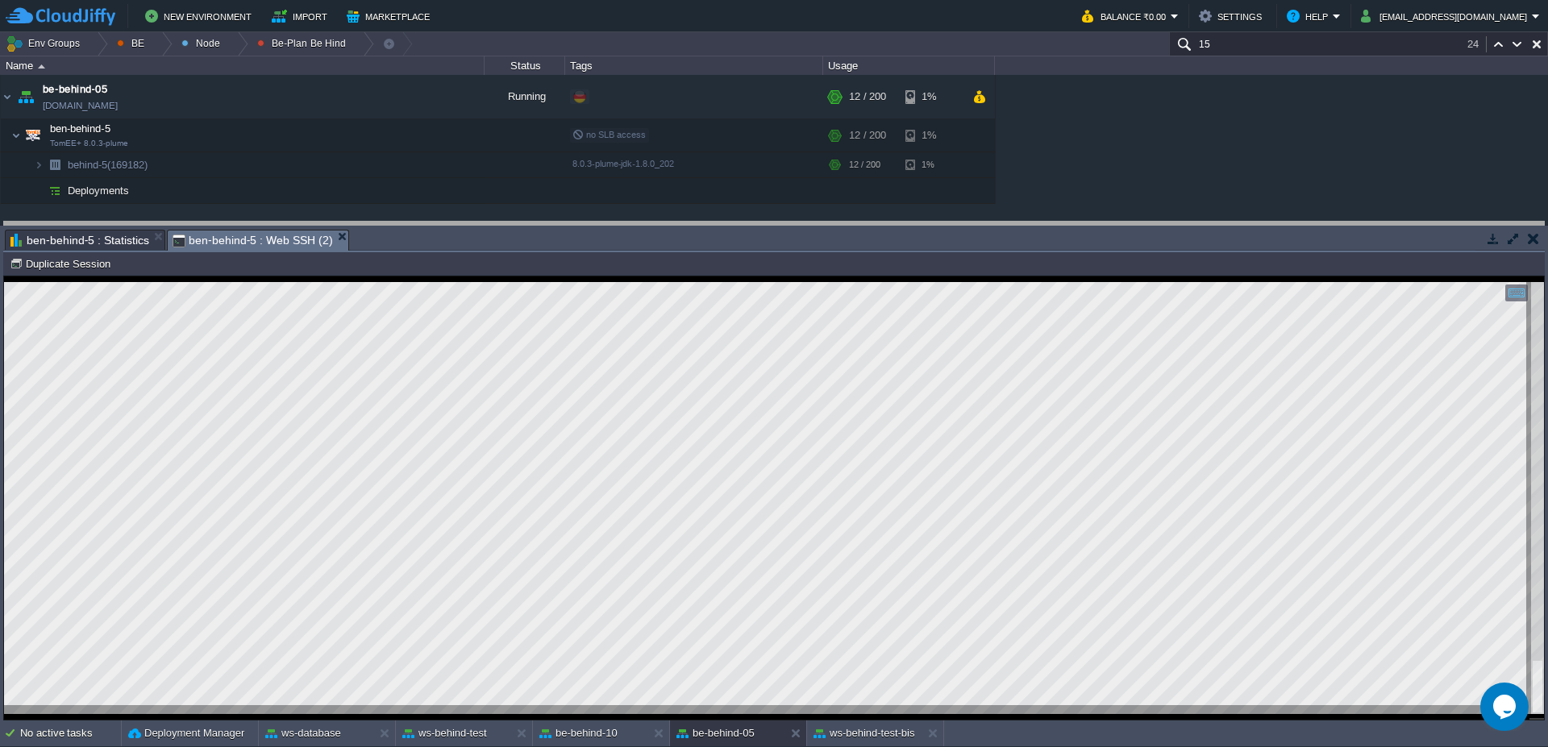
drag, startPoint x: 787, startPoint y: 256, endPoint x: 788, endPoint y: 240, distance: 16.1
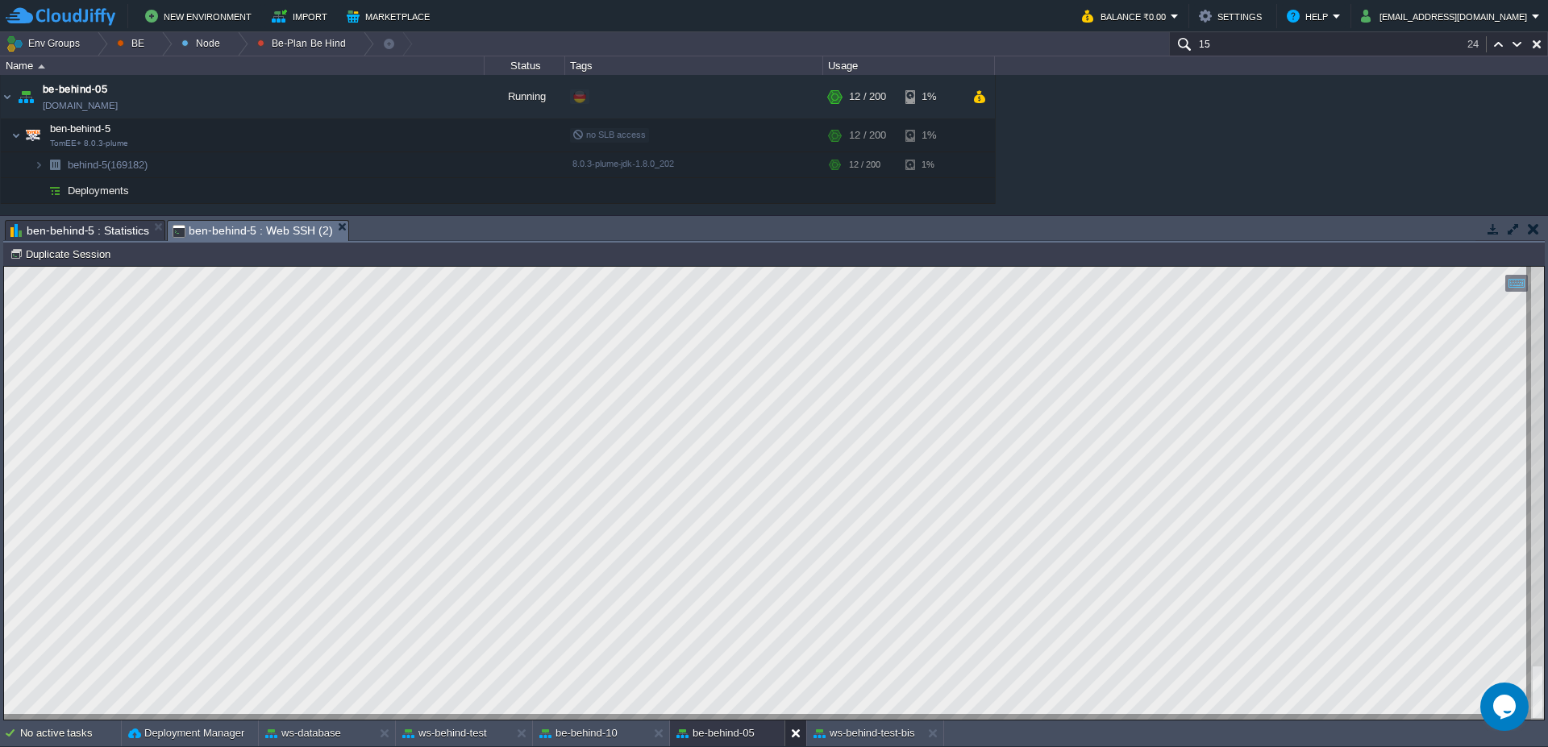
drag, startPoint x: 790, startPoint y: 734, endPoint x: 719, endPoint y: 547, distance: 199.3
click at [791, 734] on div at bounding box center [796, 734] width 22 height 26
